Goal: Task Accomplishment & Management: Complete application form

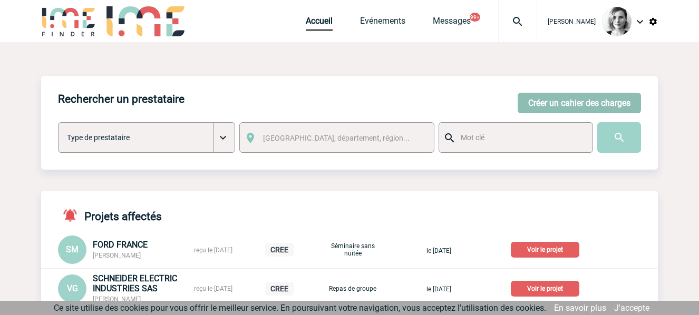
click at [552, 98] on button "Créer un cahier des charges" at bounding box center [579, 103] width 123 height 21
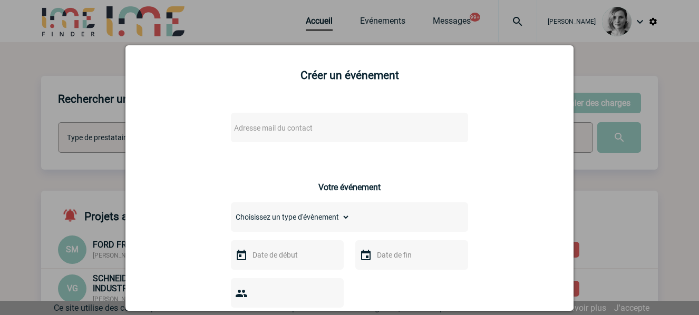
click at [291, 126] on span "Adresse mail du contact" at bounding box center [273, 128] width 79 height 8
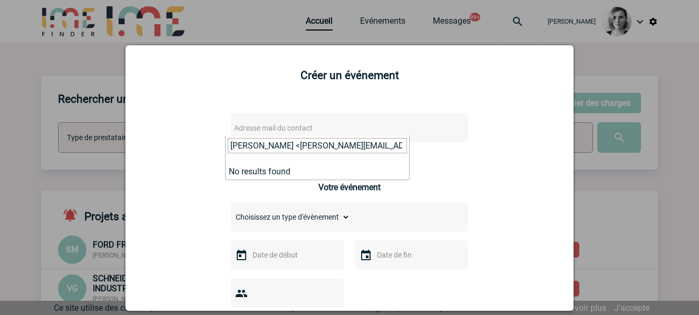
click at [236, 157] on span "[PERSON_NAME] <[PERSON_NAME][EMAIL_ADDRESS][DOMAIN_NAME]>" at bounding box center [318, 149] width 184 height 27
drag, startPoint x: 225, startPoint y: 142, endPoint x: 101, endPoint y: 142, distance: 123.9
click at [364, 139] on input "[PERSON_NAME][EMAIL_ADDRESS][DOMAIN_NAME]>" at bounding box center [317, 145] width 179 height 15
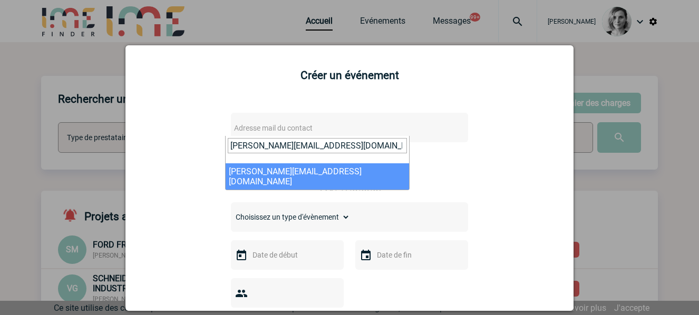
type input "[PERSON_NAME][EMAIL_ADDRESS][DOMAIN_NAME]"
select select "125365"
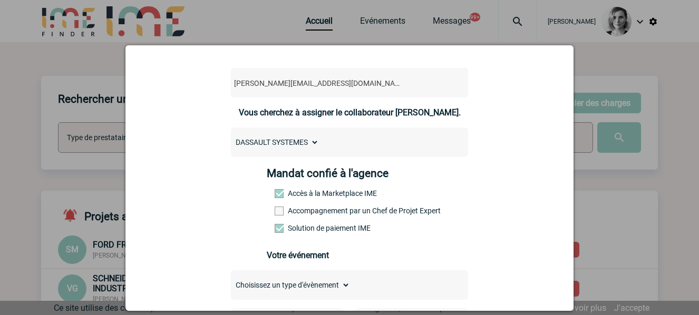
scroll to position [66, 0]
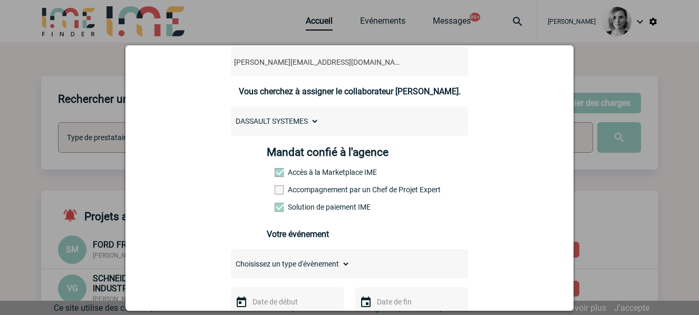
click at [300, 190] on label "Accompagnement par un Chef de Projet Expert" at bounding box center [298, 190] width 46 height 8
click at [0, 0] on input "Accompagnement par un Chef de Projet Expert" at bounding box center [0, 0] width 0 height 0
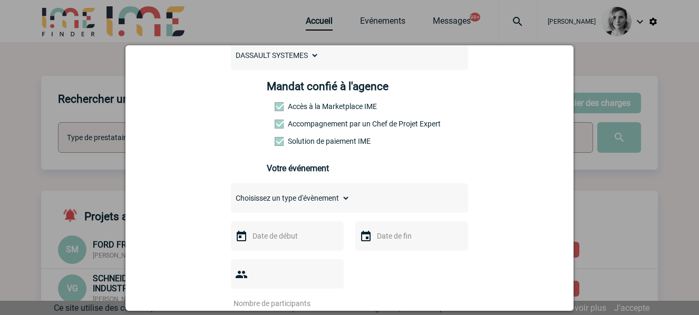
drag, startPoint x: 444, startPoint y: 152, endPoint x: 360, endPoint y: 182, distance: 89.1
click at [444, 152] on div "[PERSON_NAME][EMAIL_ADDRESS][DOMAIN_NAME] [PERSON_NAME][EMAIL_ADDRESS][DOMAIN_N…" at bounding box center [350, 299] width 422 height 657
click at [270, 234] on input "text" at bounding box center [286, 236] width 73 height 14
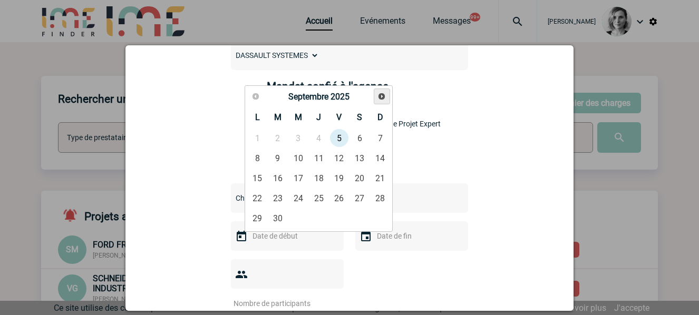
click at [386, 89] on link "Suivant" at bounding box center [382, 97] width 16 height 16
click at [292, 205] on link "22" at bounding box center [298, 198] width 20 height 19
type input "[DATE]"
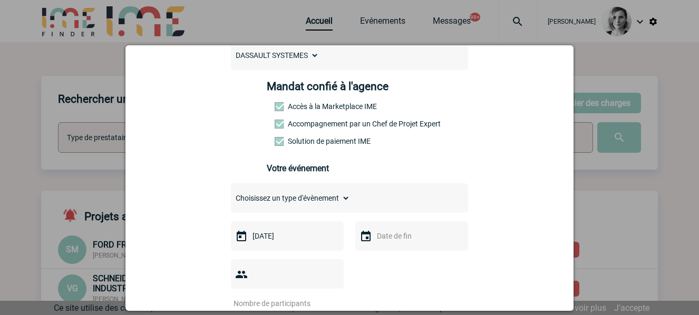
click at [364, 229] on div at bounding box center [411, 237] width 113 height 30
click at [402, 227] on div at bounding box center [411, 237] width 113 height 30
click at [418, 231] on div at bounding box center [411, 237] width 113 height 30
click at [420, 240] on input "text" at bounding box center [410, 236] width 73 height 14
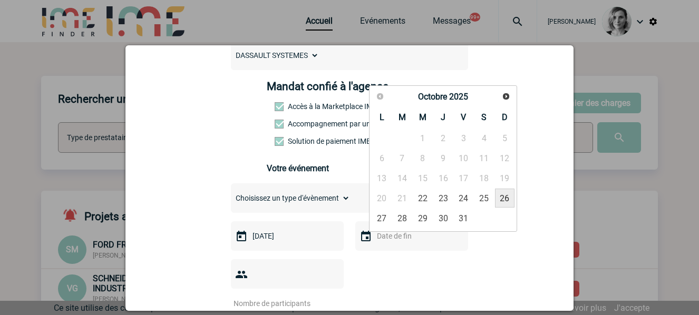
click at [505, 198] on link "26" at bounding box center [505, 198] width 20 height 19
type input "[DATE]"
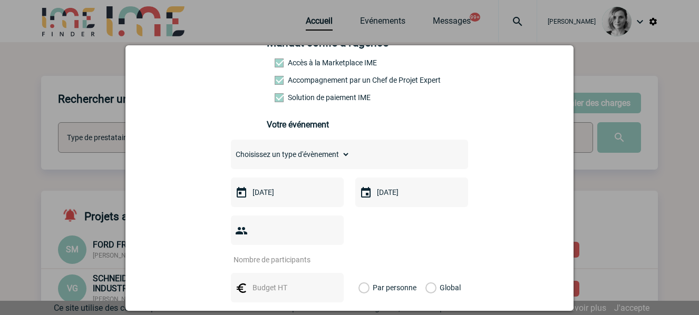
scroll to position [198, 0]
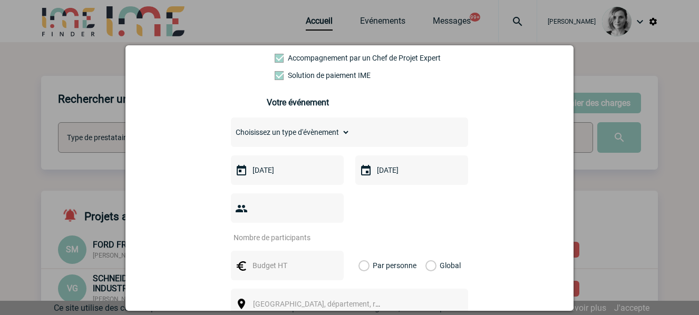
click at [489, 220] on div "[PERSON_NAME][EMAIL_ADDRESS][DOMAIN_NAME] [PERSON_NAME][EMAIL_ADDRESS][DOMAIN_N…" at bounding box center [350, 233] width 422 height 657
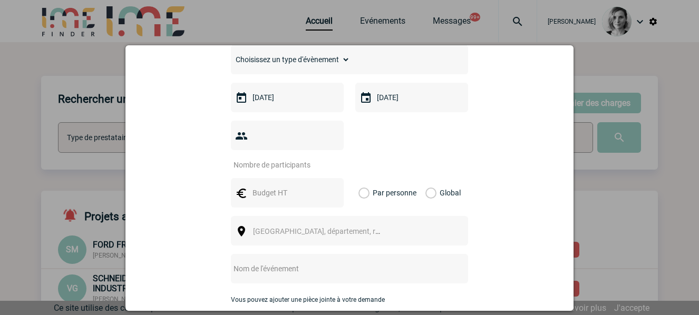
scroll to position [330, 0]
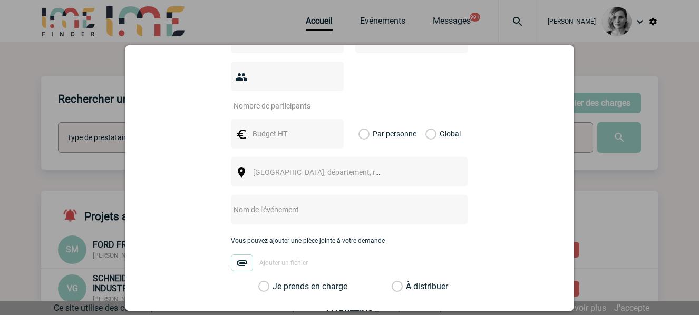
click at [262, 127] on input "text" at bounding box center [286, 134] width 73 height 14
type input "30"
click at [280, 86] on div at bounding box center [287, 77] width 113 height 30
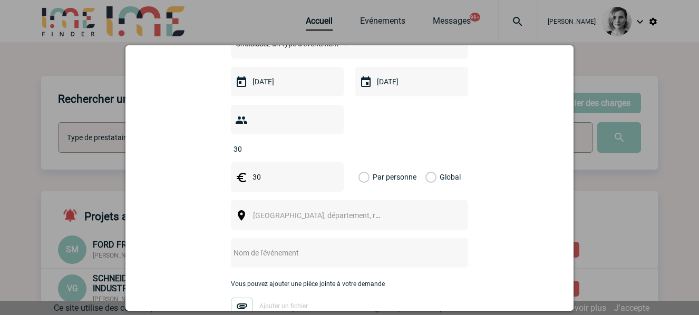
scroll to position [264, 0]
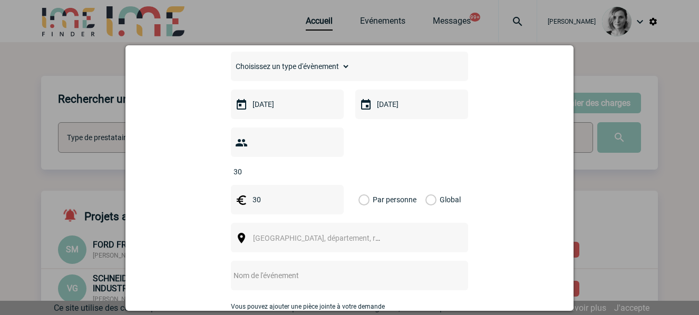
type input "30"
drag, startPoint x: 261, startPoint y: 188, endPoint x: 229, endPoint y: 184, distance: 31.9
click at [231, 185] on div "30" at bounding box center [287, 200] width 113 height 30
type input "8000"
click at [428, 185] on label "Global" at bounding box center [429, 200] width 7 height 30
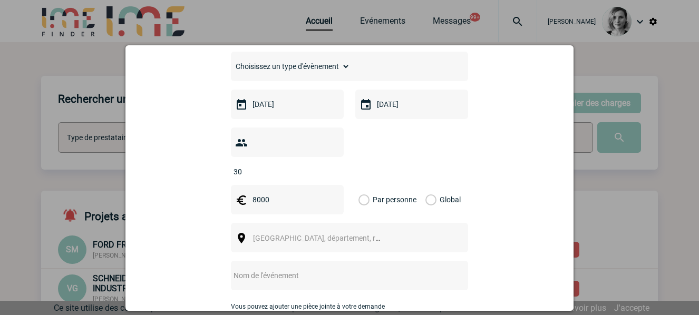
click at [0, 0] on input "Global" at bounding box center [0, 0] width 0 height 0
click at [271, 234] on span "[GEOGRAPHIC_DATA], département, région..." at bounding box center [326, 238] width 147 height 8
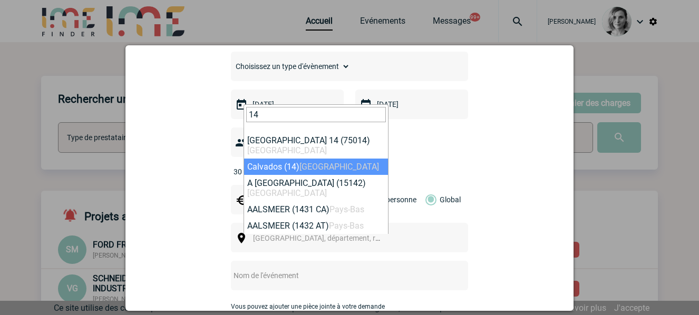
type input "14"
select select "11497"
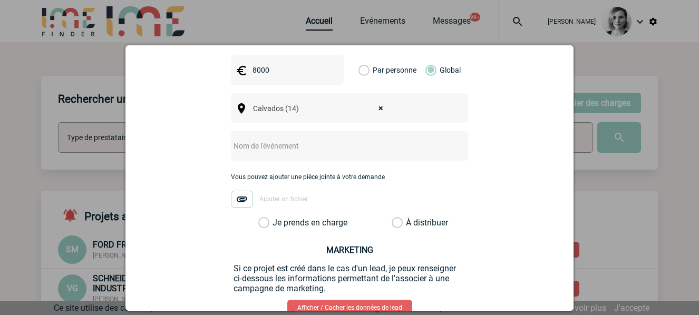
scroll to position [396, 0]
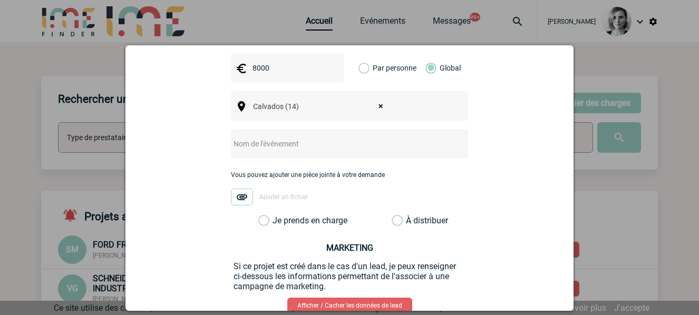
click at [262, 137] on input "text" at bounding box center [335, 144] width 209 height 14
type input "Séminaire résidentiel"
click at [300, 209] on div "[PERSON_NAME][EMAIL_ADDRESS][DOMAIN_NAME] [PERSON_NAME][EMAIL_ADDRESS][DOMAIN_N…" at bounding box center [350, 35] width 422 height 657
click at [276, 216] on label "Je prends en charge" at bounding box center [267, 221] width 18 height 11
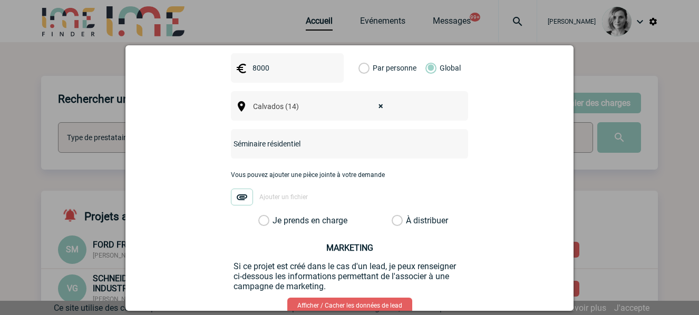
click at [0, 0] on input "Je prends en charge" at bounding box center [0, 0] width 0 height 0
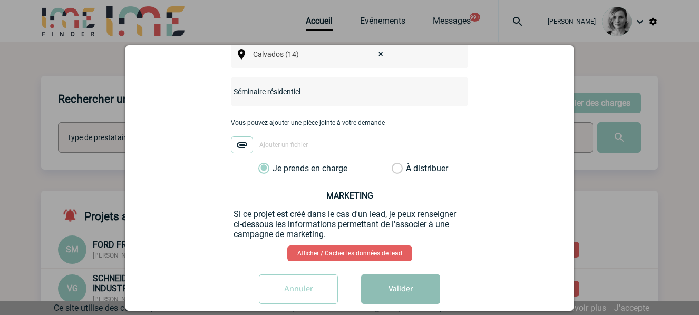
click at [392, 275] on button "Valider" at bounding box center [400, 290] width 79 height 30
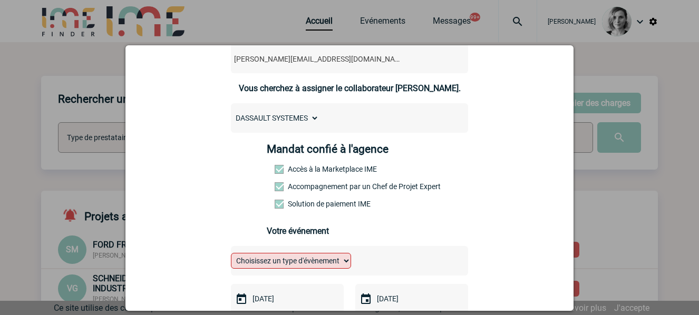
scroll to position [198, 0]
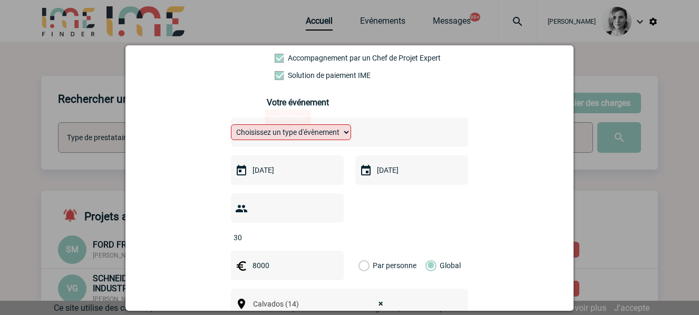
click at [304, 126] on div "undefined" at bounding box center [288, 117] width 51 height 20
click at [305, 136] on select "Choisissez un type d'évènement Séminaire avec nuitée Séminaire sans nuitée Repa…" at bounding box center [291, 132] width 120 height 16
select select "1"
click at [231, 127] on select "Choisissez un type d'évènement Séminaire avec nuitée Séminaire sans nuitée Repa…" at bounding box center [291, 132] width 120 height 16
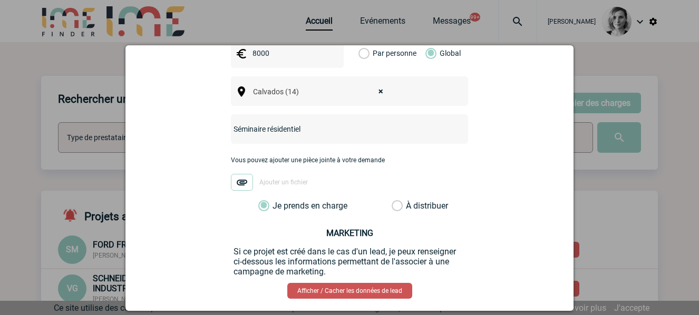
scroll to position [448, 0]
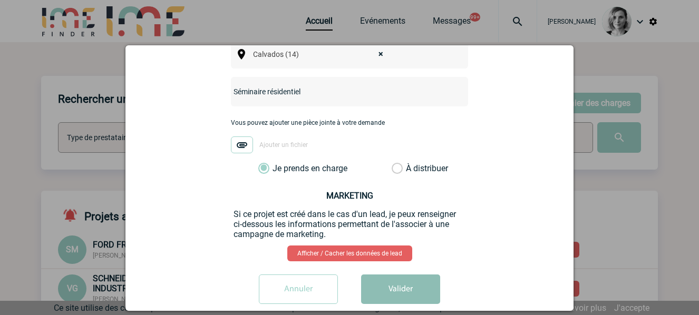
click at [394, 275] on button "Valider" at bounding box center [400, 290] width 79 height 30
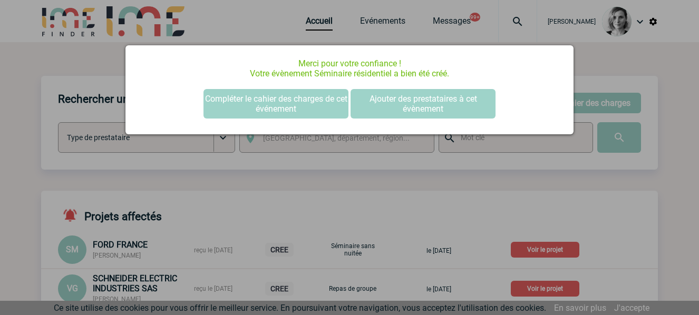
scroll to position [0, 0]
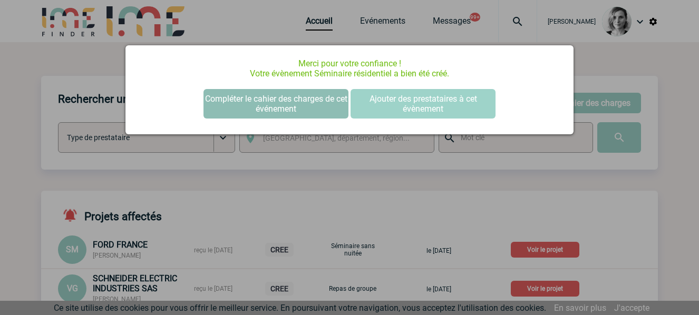
click at [309, 108] on button "Compléter le cahier des charges de cet événement" at bounding box center [276, 104] width 145 height 30
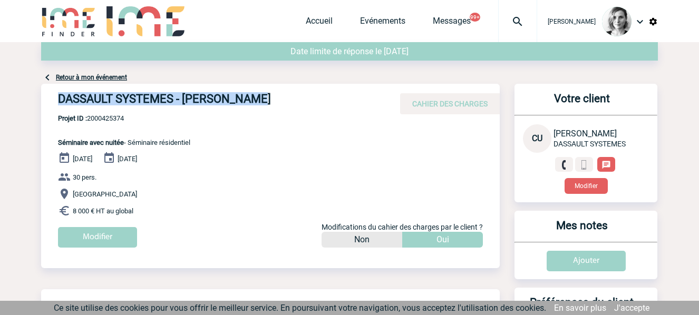
drag, startPoint x: 233, startPoint y: 98, endPoint x: 55, endPoint y: 102, distance: 177.3
click at [55, 102] on div "DASSAULT SYSTEMES - [PERSON_NAME] CAHIER DES CHARGES" at bounding box center [270, 99] width 459 height 31
copy h4 "DASSAULT SYSTEMES - [PERSON_NAME]"
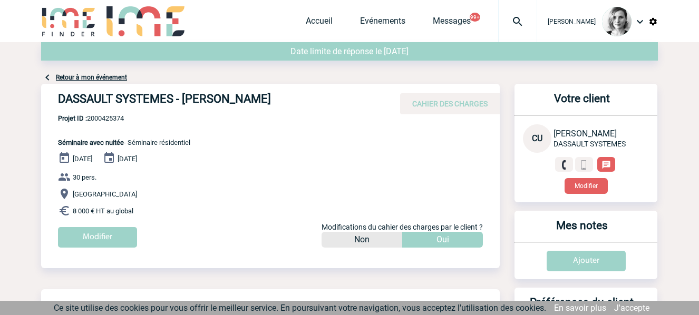
drag, startPoint x: 42, startPoint y: 167, endPoint x: 82, endPoint y: 142, distance: 46.9
click at [42, 167] on div "DASSAULT SYSTEMES - Carole ULUER CAHIER DES CHARGES DASSAULT SYSTEMES - Carole …" at bounding box center [270, 170] width 459 height 172
click at [108, 112] on div "DASSAULT SYSTEMES - Carole ULUER CAHIER DES CHARGES" at bounding box center [270, 99] width 459 height 31
click at [120, 117] on span "Projet ID : 2000425374" at bounding box center [124, 118] width 132 height 8
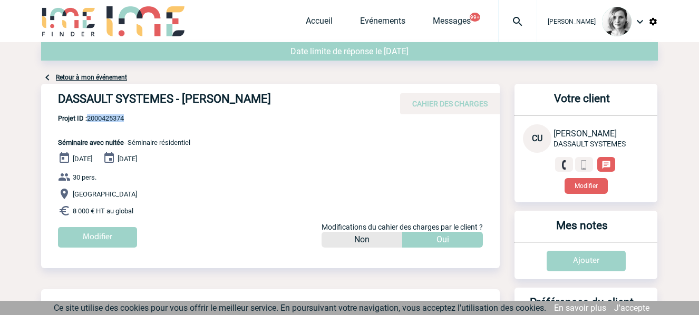
click at [120, 117] on span "Projet ID : 2000425374" at bounding box center [124, 118] width 132 height 8
copy span "2000425374"
